Goal: Navigation & Orientation: Find specific page/section

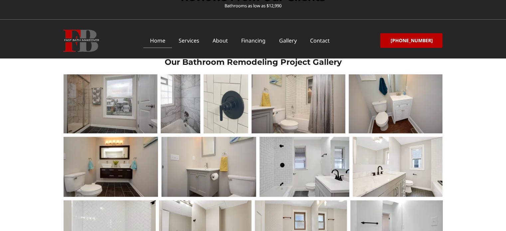
scroll to position [997, 0]
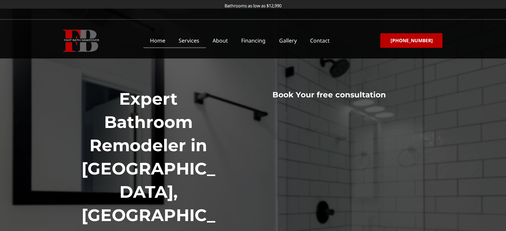
click at [191, 40] on link "Services" at bounding box center [189, 40] width 34 height 15
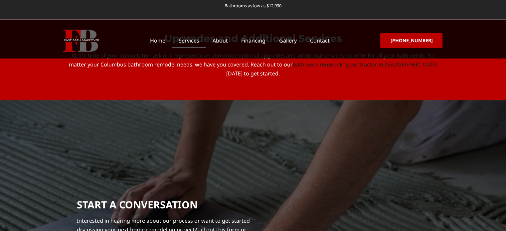
scroll to position [3097, 0]
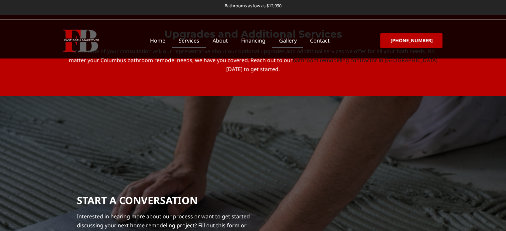
click at [290, 36] on link "Gallery" at bounding box center [287, 40] width 31 height 15
